Goal: Communication & Community: Answer question/provide support

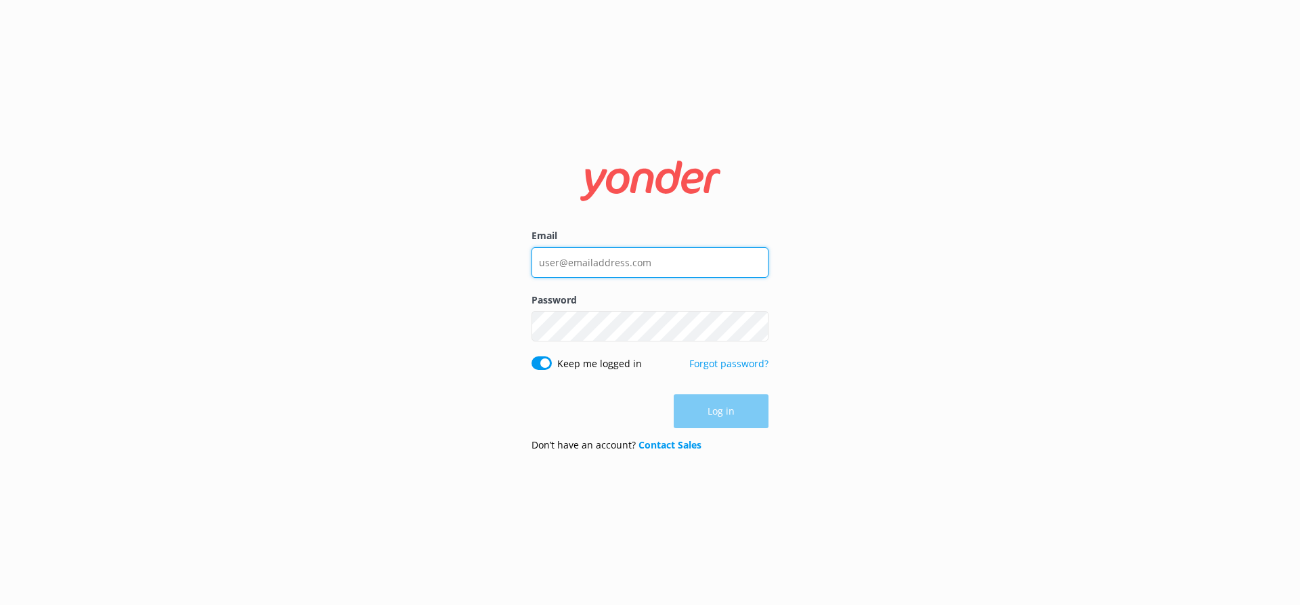
type input "[EMAIL_ADDRESS][DOMAIN_NAME]"
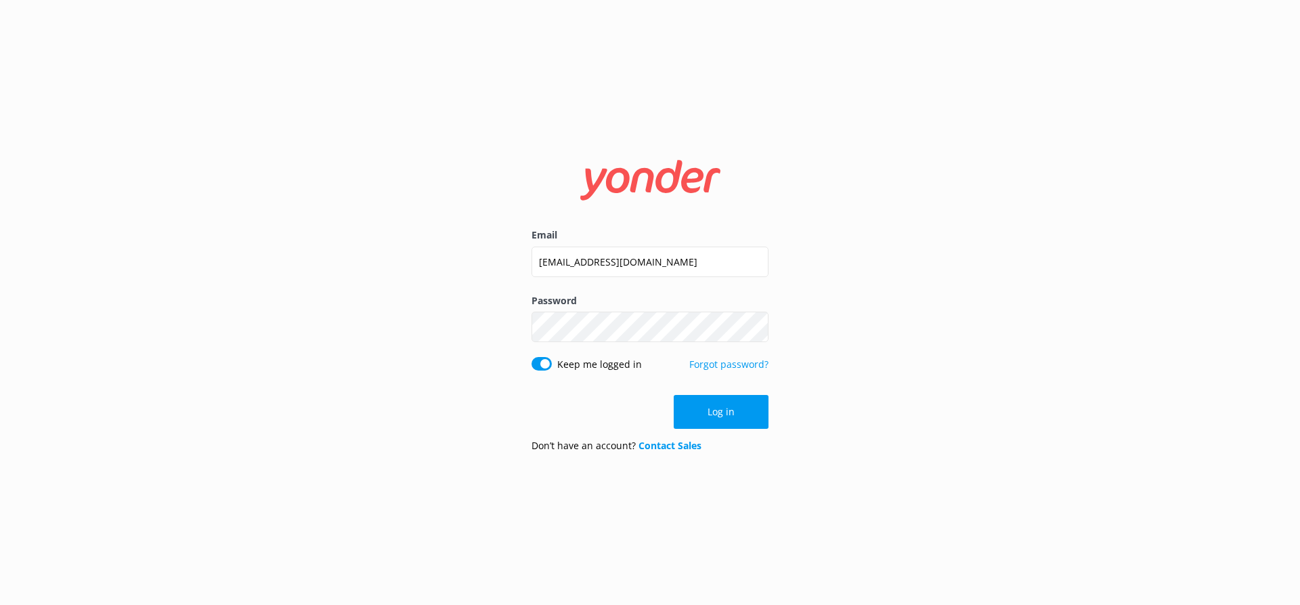
click at [710, 406] on div "Log in" at bounding box center [650, 412] width 237 height 34
click at [710, 406] on button "Log in" at bounding box center [721, 412] width 95 height 34
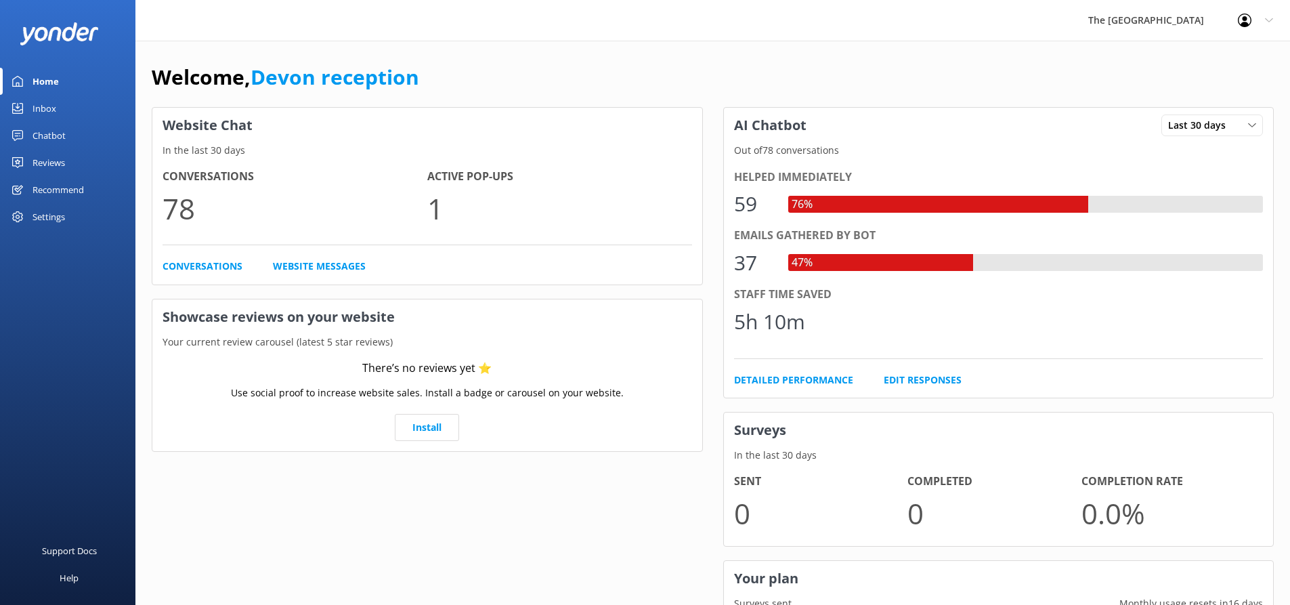
click at [66, 127] on link "Chatbot" at bounding box center [67, 135] width 135 height 27
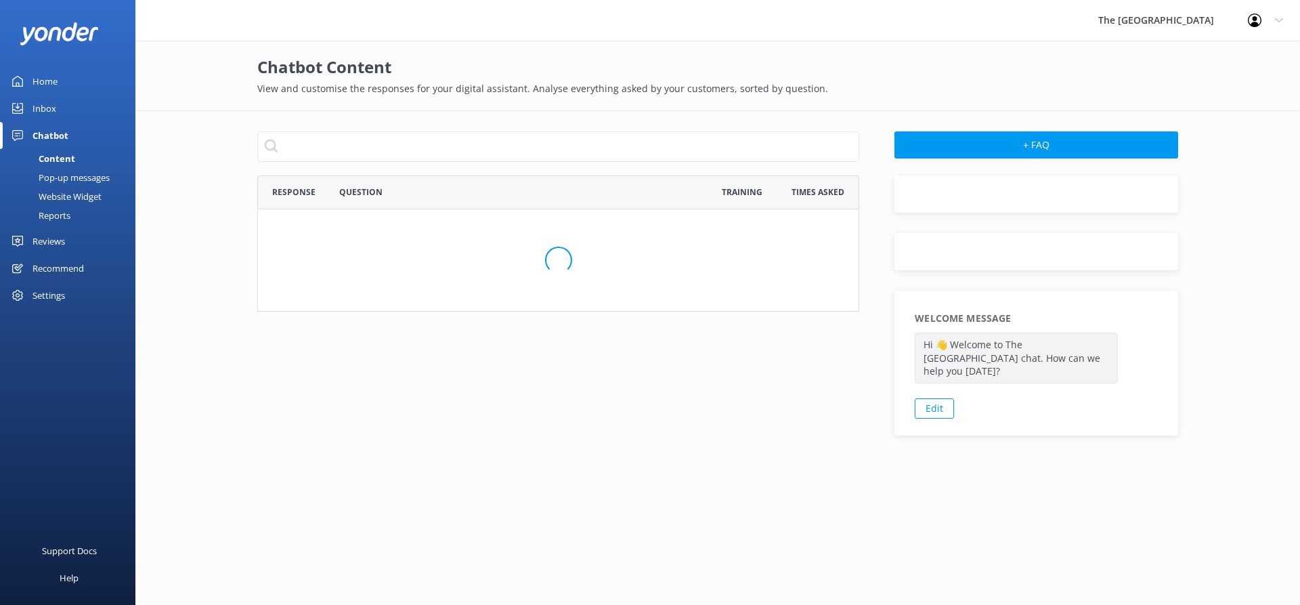
scroll to position [546, 593]
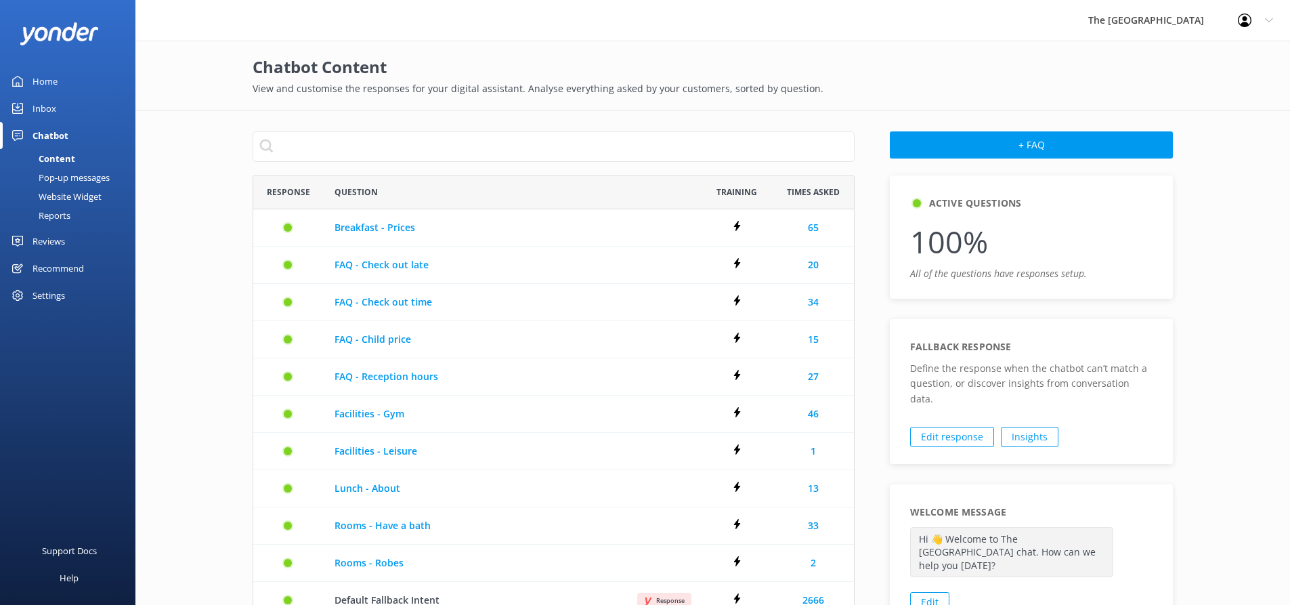
click at [74, 234] on link "Reviews" at bounding box center [67, 241] width 135 height 27
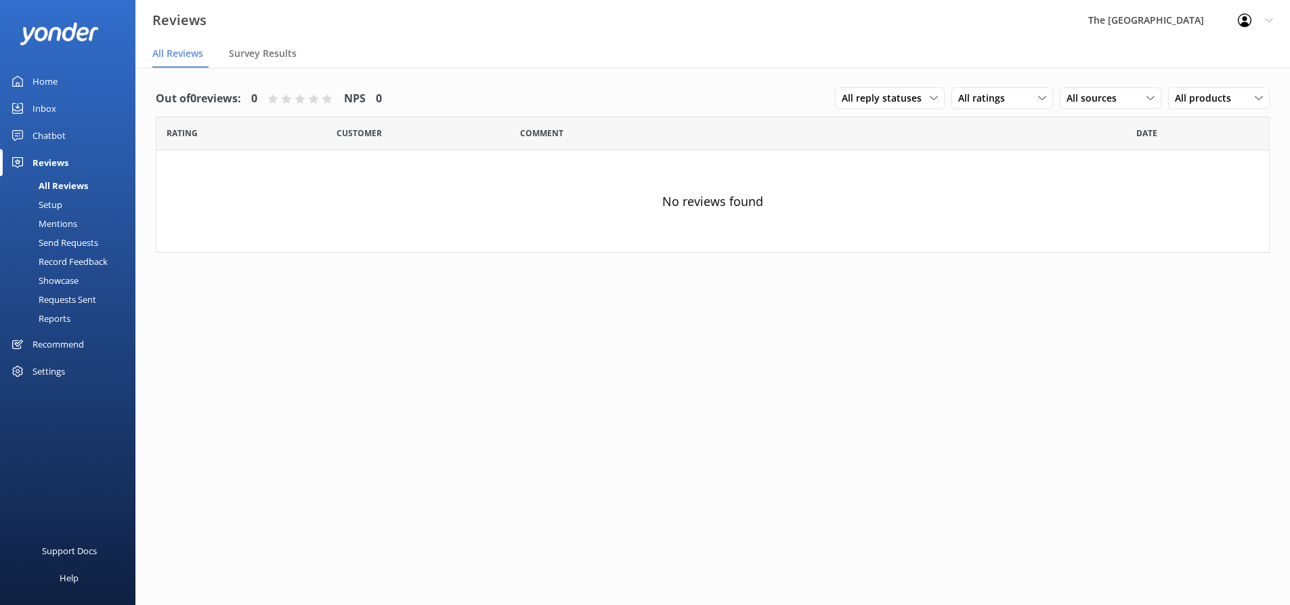
click at [53, 131] on div "Chatbot" at bounding box center [49, 135] width 33 height 27
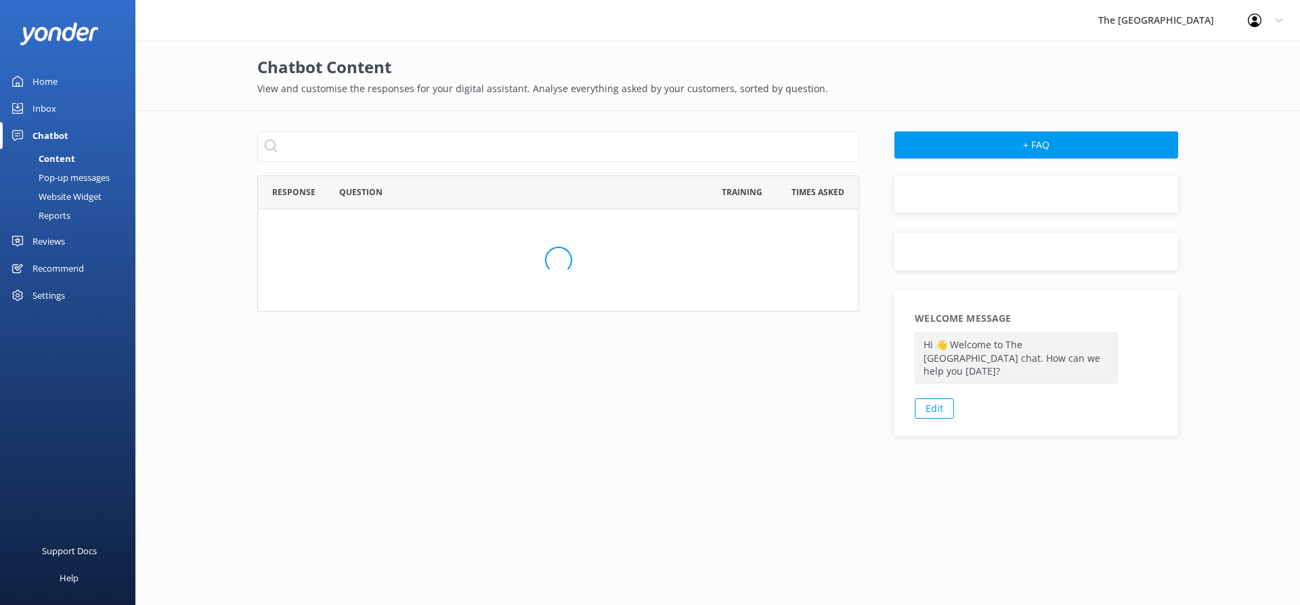
scroll to position [546, 593]
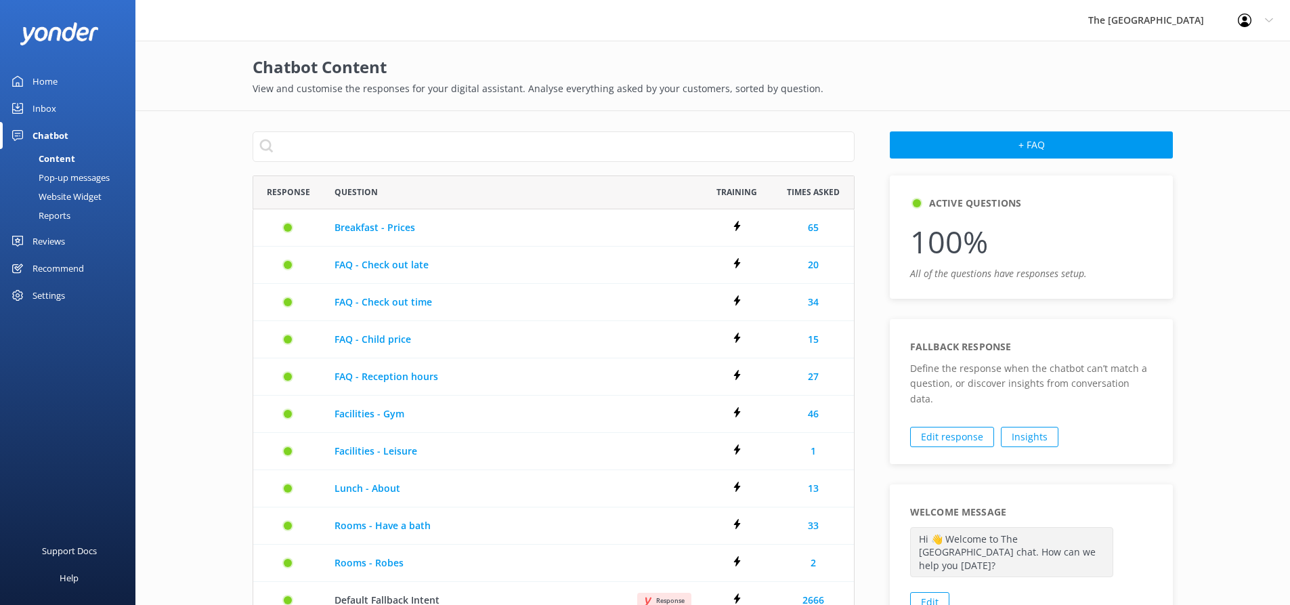
click at [52, 114] on div "Inbox" at bounding box center [45, 108] width 24 height 27
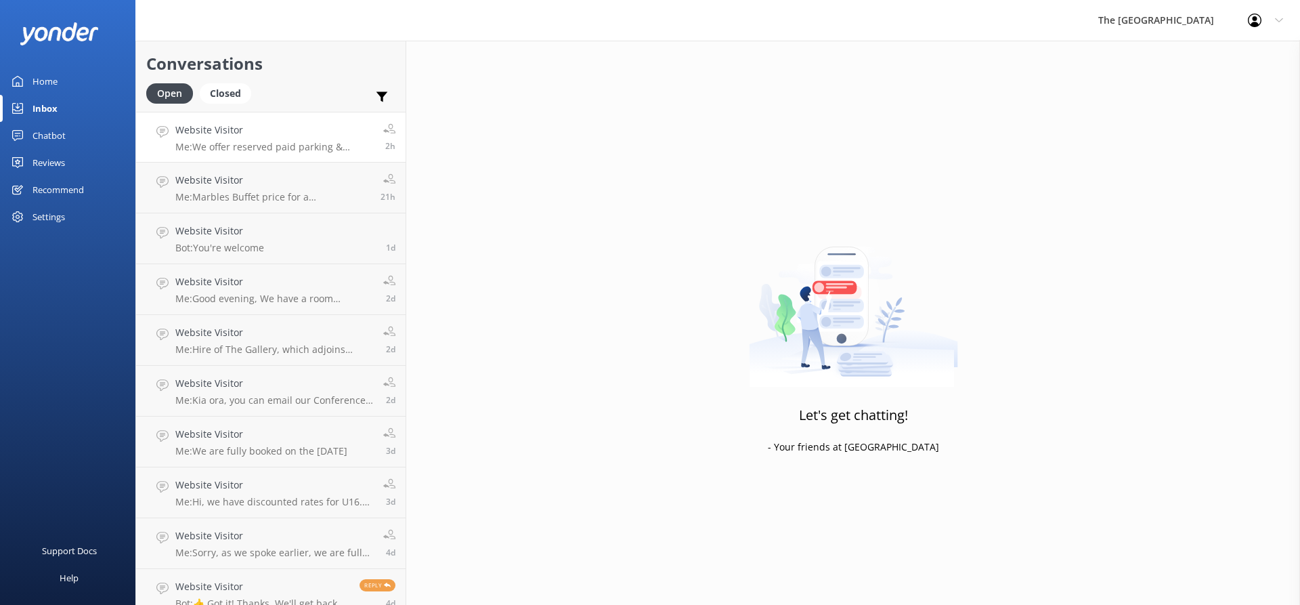
click at [275, 144] on p "Me: We offer reserved paid parking & limited paid EV charging stations at $30/d…" at bounding box center [274, 147] width 198 height 12
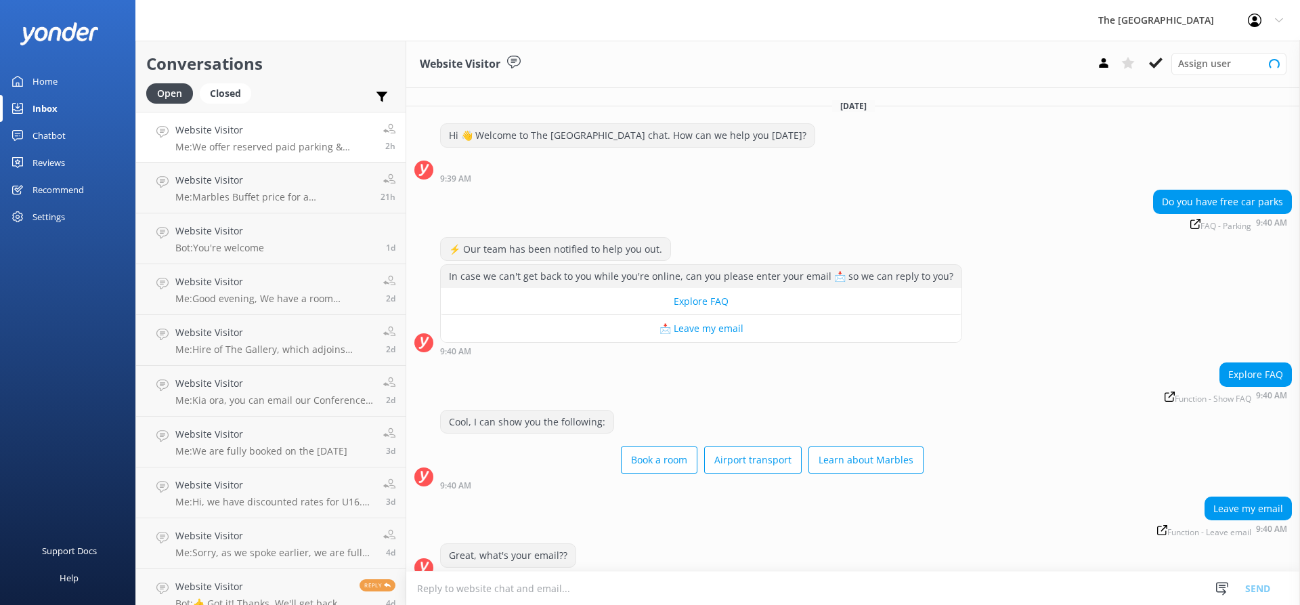
scroll to position [221, 0]
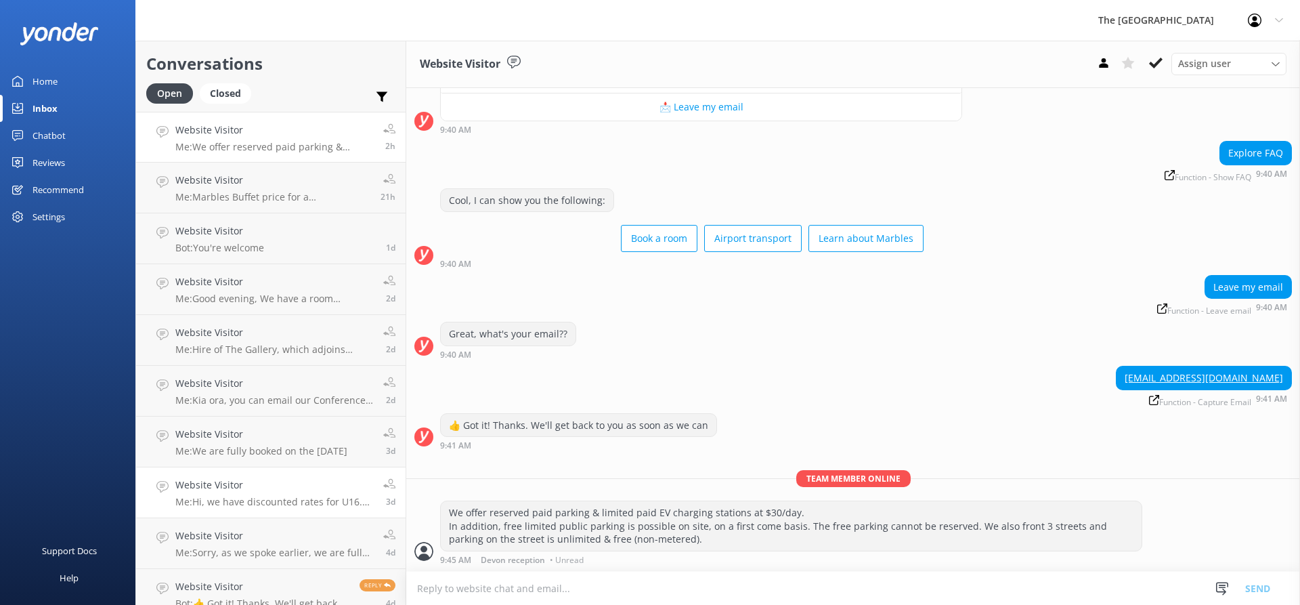
click at [320, 500] on p "Me: Hi, we have discounted rates for U16. 18 year Olds are considered as adults." at bounding box center [274, 502] width 198 height 12
